Goal: Find specific page/section: Find specific page/section

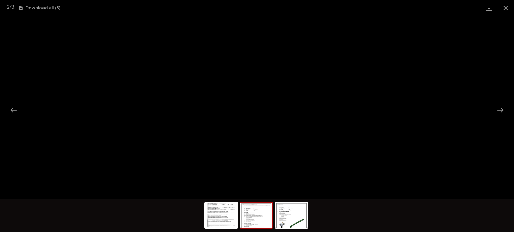
scroll to position [17, 0]
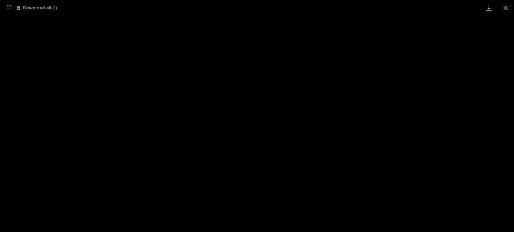
scroll to position [17, 0]
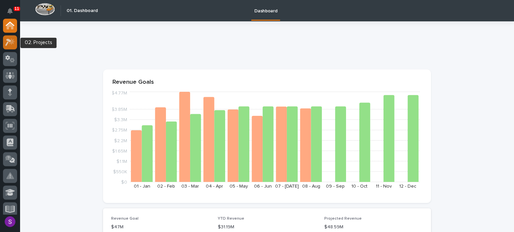
click at [4, 42] on div at bounding box center [10, 42] width 14 height 14
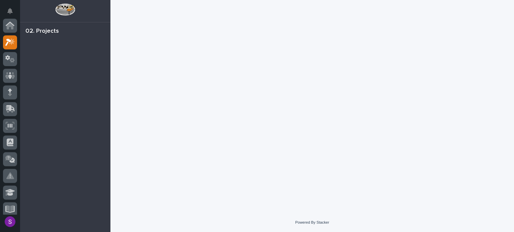
scroll to position [17, 0]
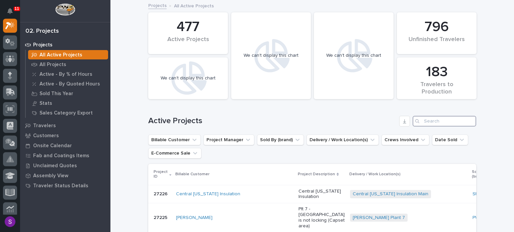
click at [444, 119] on input "Search" at bounding box center [444, 121] width 64 height 11
paste input "26571"
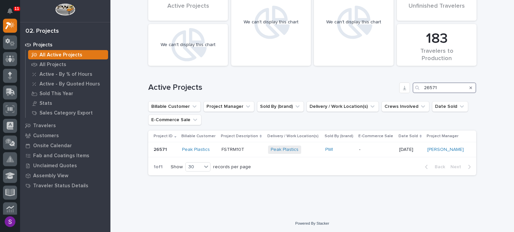
scroll to position [19, 0]
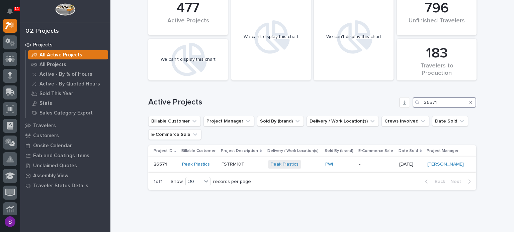
type input "26571"
click at [366, 169] on div "-" at bounding box center [376, 164] width 35 height 11
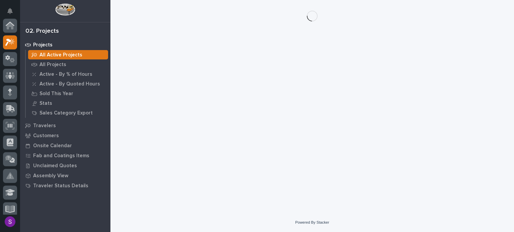
scroll to position [17, 0]
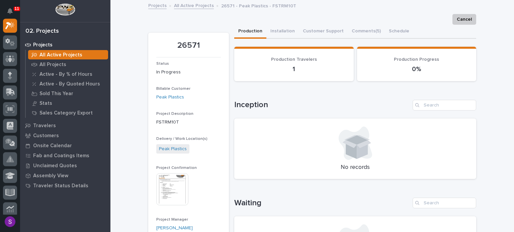
click at [175, 197] on img at bounding box center [172, 190] width 32 height 32
